Goal: Register for event/course

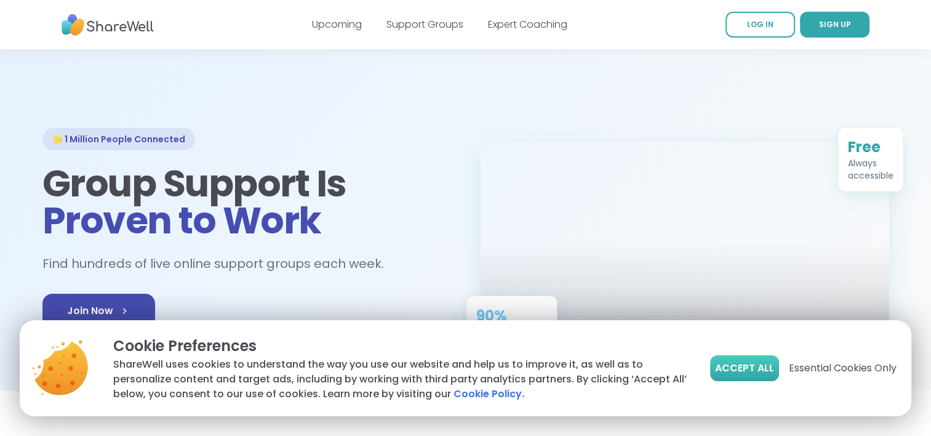
click at [742, 378] on button "Accept All" at bounding box center [744, 368] width 69 height 26
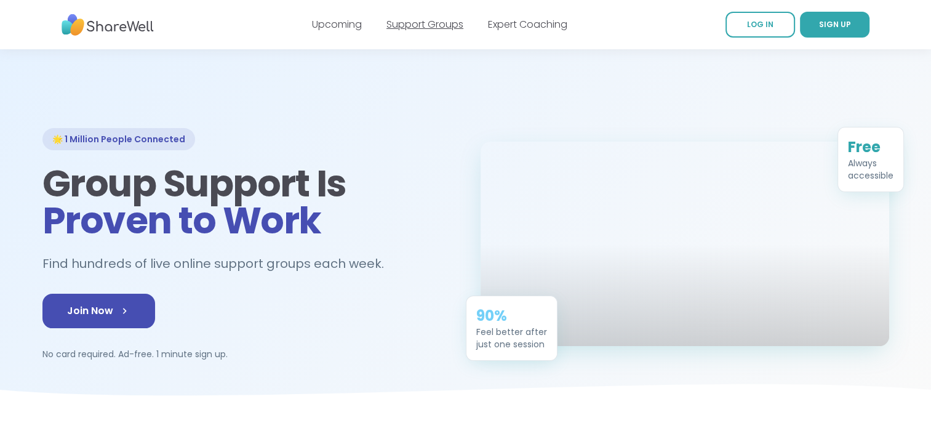
click at [414, 25] on link "Support Groups" at bounding box center [424, 24] width 77 height 14
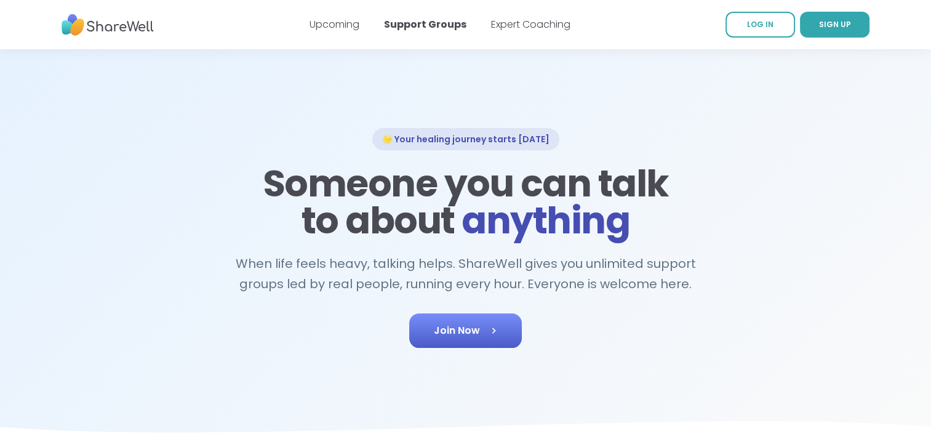
click at [486, 323] on span "Join Now" at bounding box center [465, 330] width 63 height 15
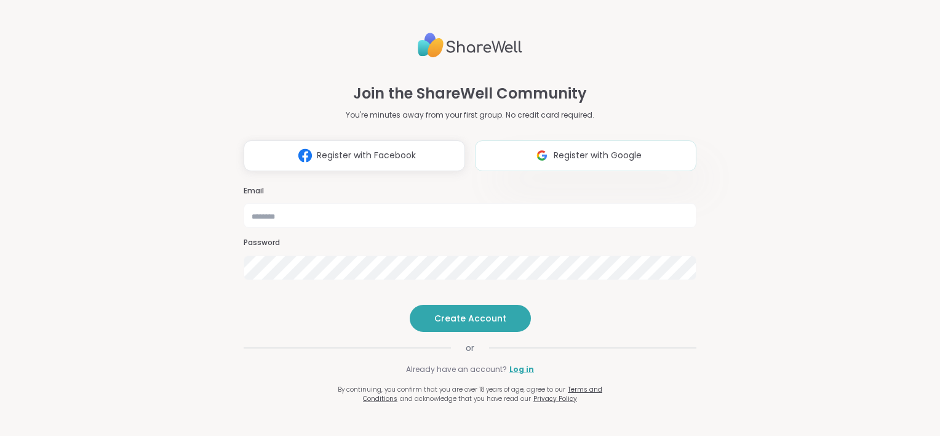
click at [573, 149] on span "Register with Google" at bounding box center [598, 155] width 88 height 13
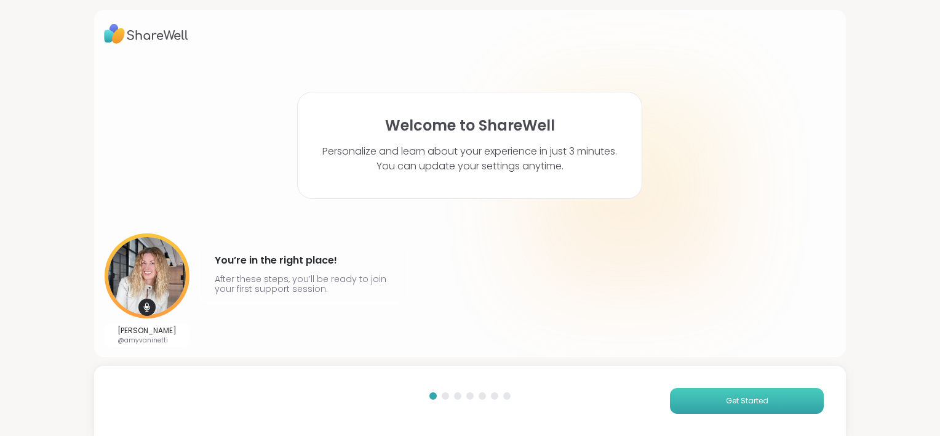
click at [676, 406] on button "Get Started" at bounding box center [747, 401] width 154 height 26
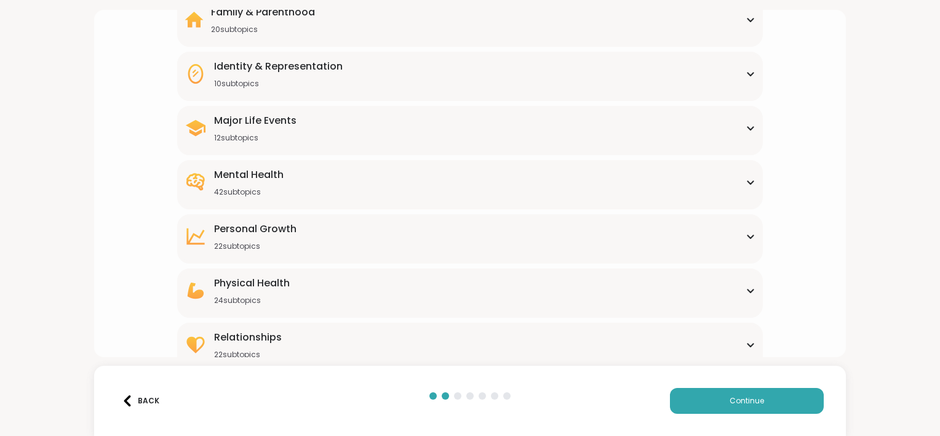
scroll to position [127, 0]
click at [615, 200] on div "Mental Health 42 subtopics Academic stress Addiction [MEDICAL_DATA] Aging Anxie…" at bounding box center [470, 185] width 586 height 49
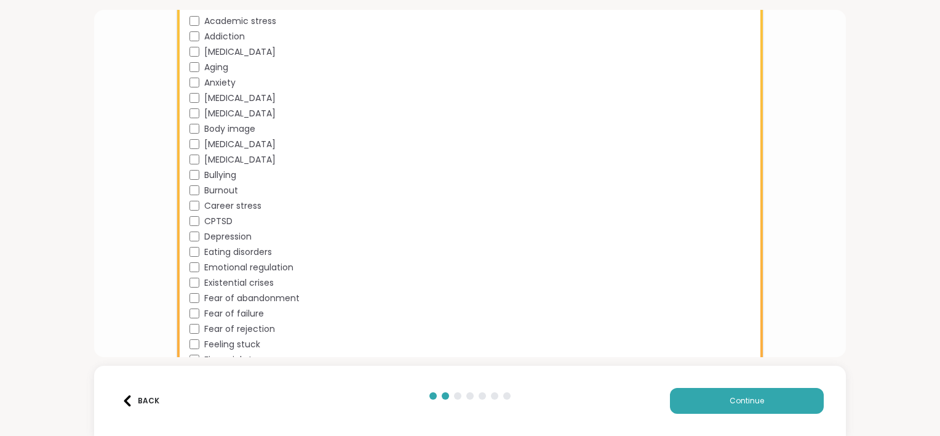
scroll to position [314, 0]
click at [679, 396] on button "Continue" at bounding box center [747, 401] width 154 height 26
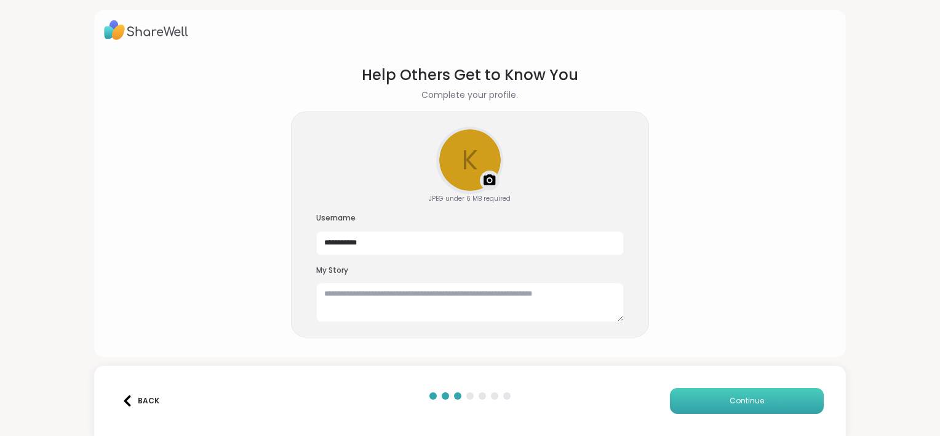
scroll to position [3, 0]
